Goal: Navigation & Orientation: Go to known website

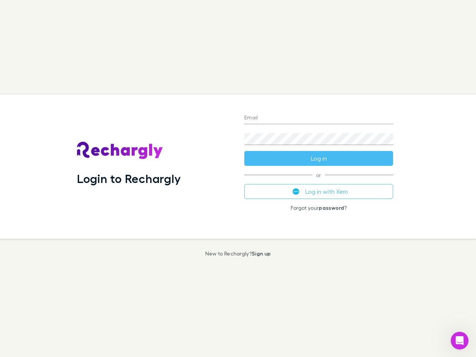
click at [238, 179] on div "Login to Rechargly" at bounding box center [154, 167] width 167 height 144
click at [319, 118] on input "Email" at bounding box center [318, 118] width 149 height 12
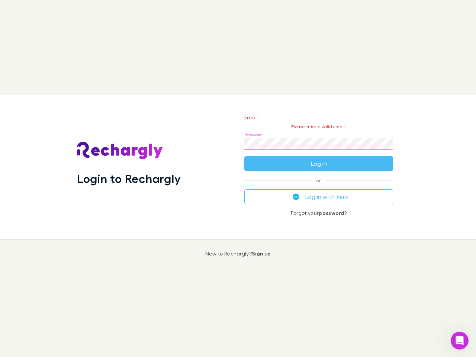
click at [319, 159] on form "Email Please enter a valid email. Password Log in" at bounding box center [318, 138] width 149 height 65
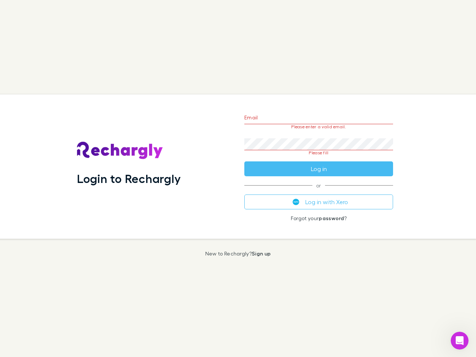
click at [319, 192] on div "Email Please enter a valid email. Password Please fill Log in or Log in with Xe…" at bounding box center [319, 167] width 161 height 144
